Goal: Navigation & Orientation: Go to known website

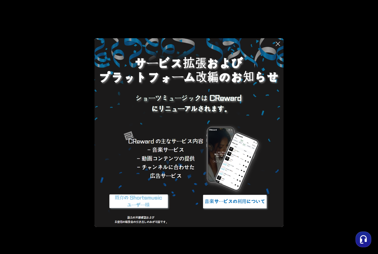
click at [145, 202] on img at bounding box center [139, 201] width 70 height 21
